Goal: Information Seeking & Learning: Find specific fact

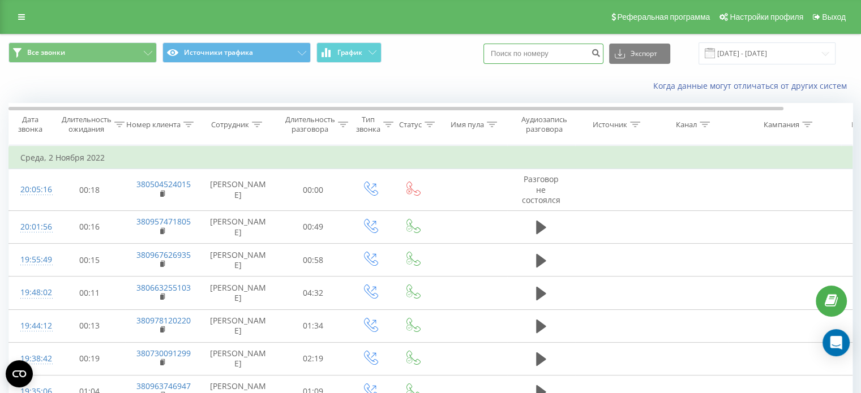
paste input "0688511860"
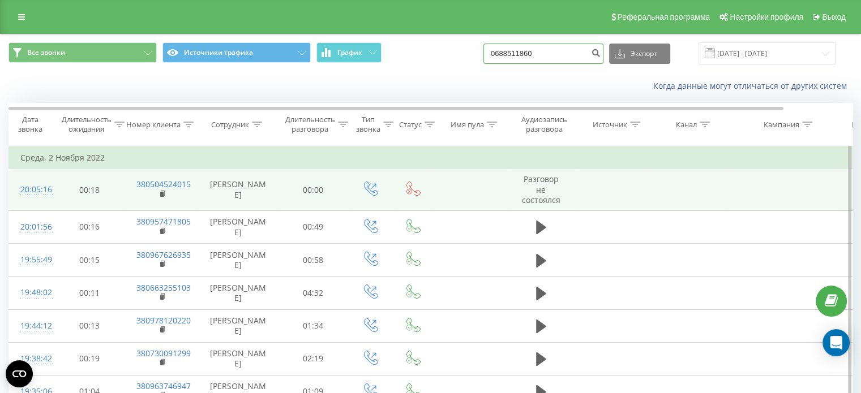
type input "0688511860"
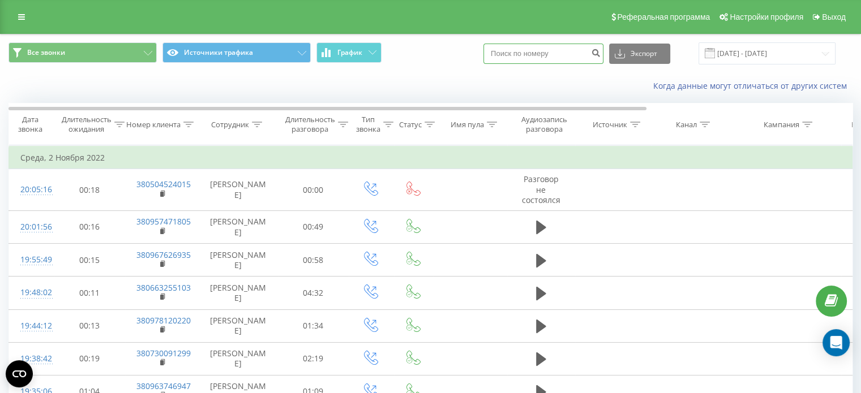
paste input "0688511860"
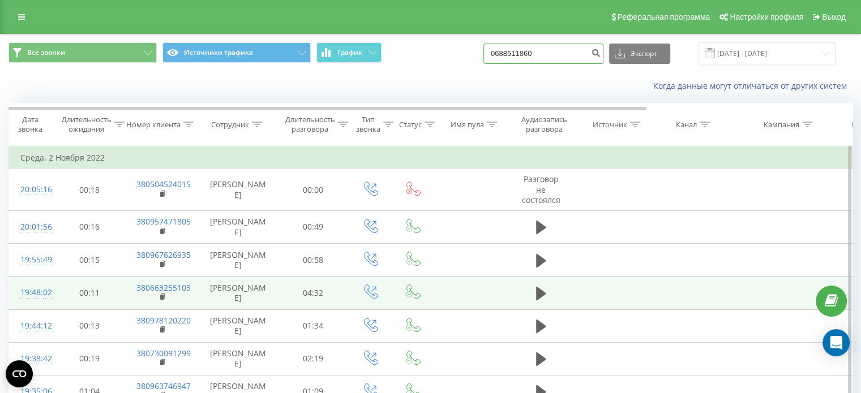
type input "0688511860"
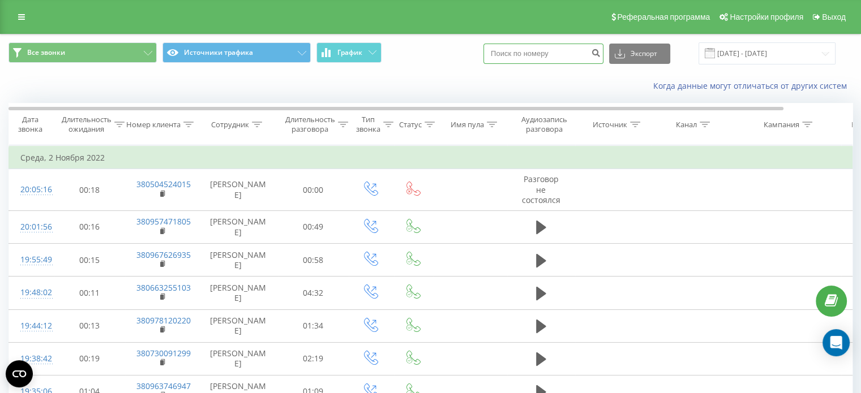
paste input "0937337538"
type input "0937337538"
